Goal: Information Seeking & Learning: Learn about a topic

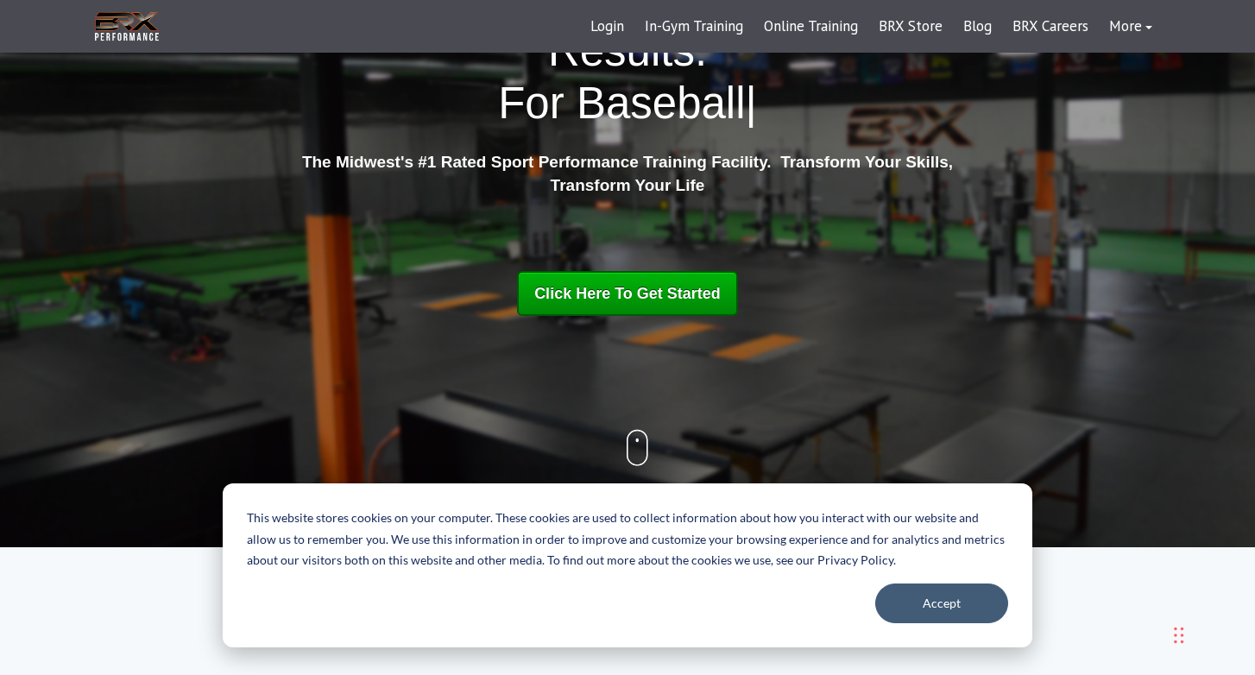
scroll to position [159, 0]
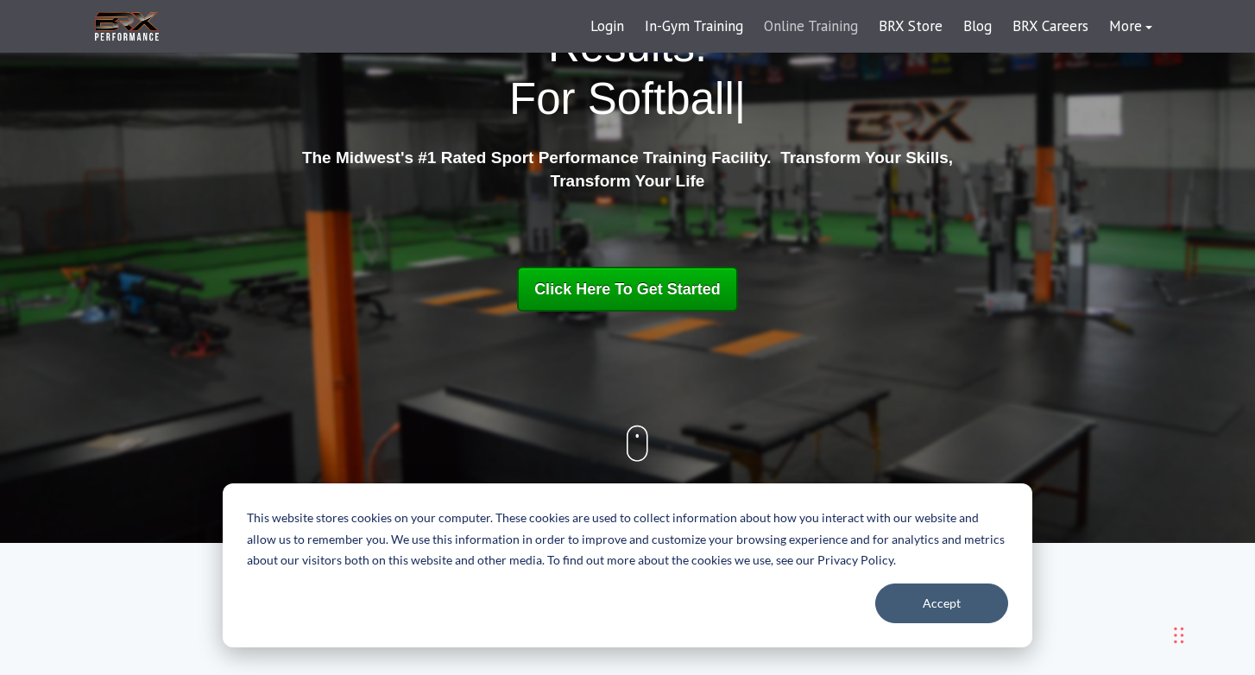
click at [804, 30] on link "Online Training" at bounding box center [810, 26] width 115 height 41
